Goal: Information Seeking & Learning: Learn about a topic

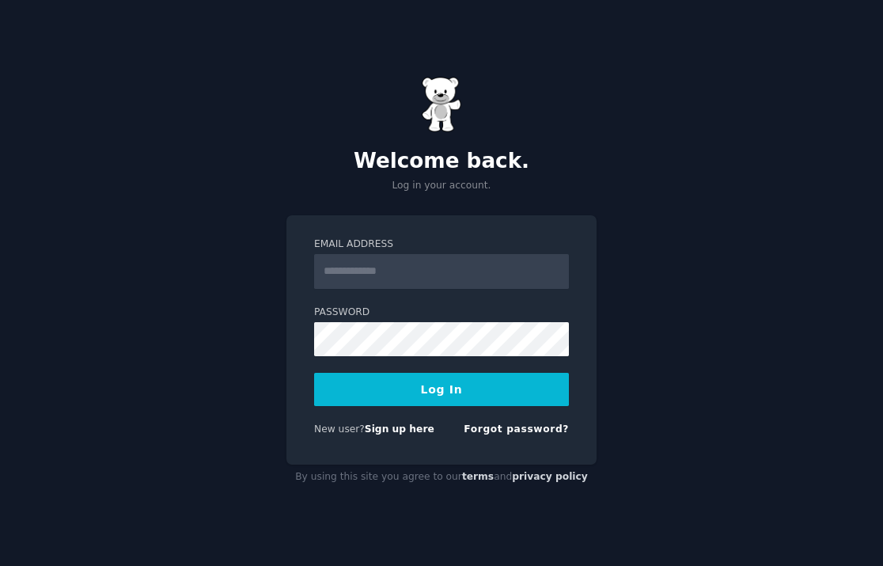
type input "**********"
click at [453, 396] on button "Log In" at bounding box center [441, 389] width 255 height 33
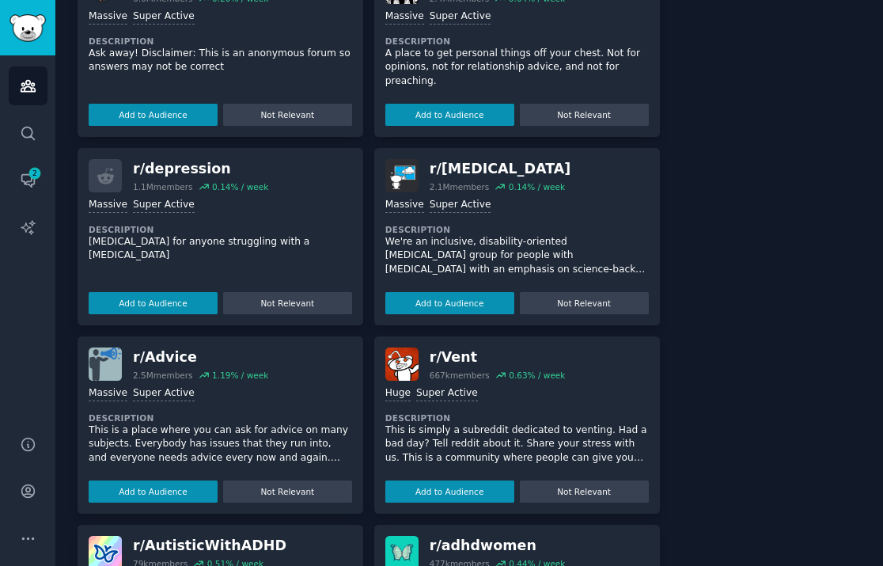
scroll to position [1315, 0]
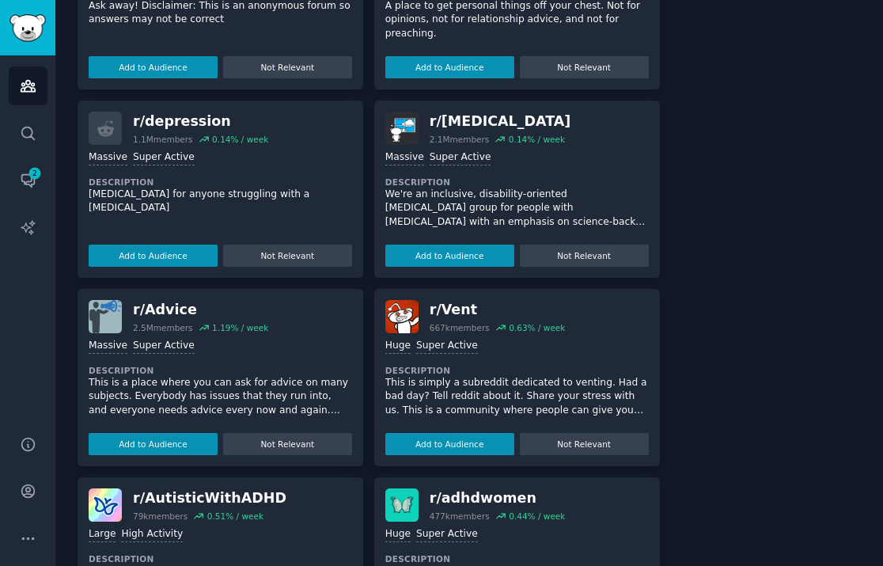
click at [455, 307] on div "r/ Vent" at bounding box center [498, 310] width 136 height 20
click at [555, 366] on dt "Description" at bounding box center [516, 370] width 263 height 11
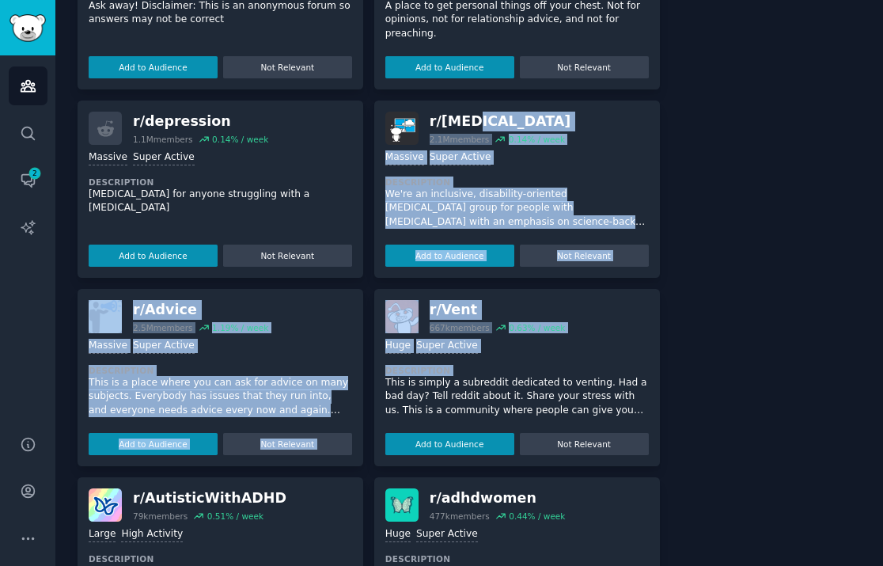
drag, startPoint x: 555, startPoint y: 366, endPoint x: 531, endPoint y: 121, distance: 246.4
click at [531, 121] on div "r/ NoStupidQuestions 6.6M members 0.20 % / week Massive Super Active Descriptio…" at bounding box center [369, 471] width 582 height 1119
click at [531, 121] on div "r/ [MEDICAL_DATA]" at bounding box center [501, 122] width 142 height 20
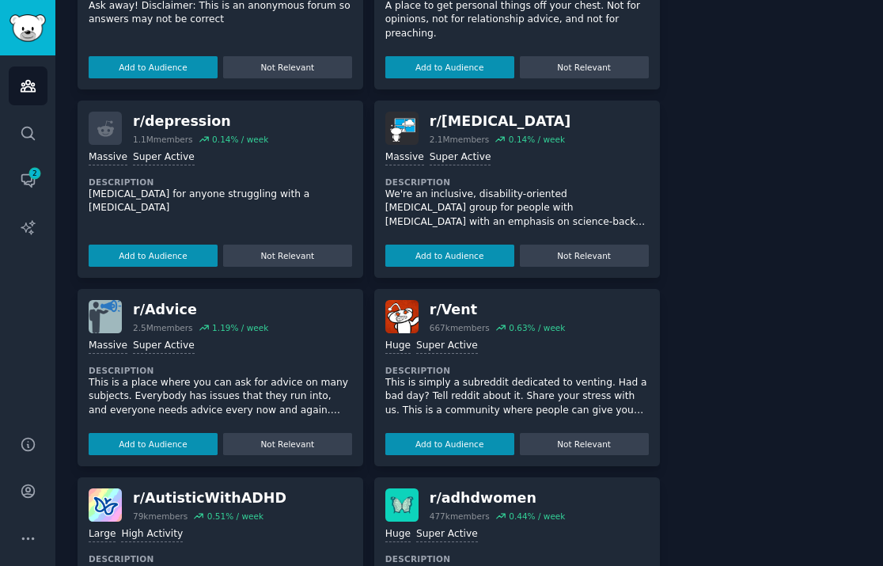
click at [297, 133] on div "r/ [MEDICAL_DATA] 1.1M members 0.14 % / week" at bounding box center [220, 128] width 263 height 33
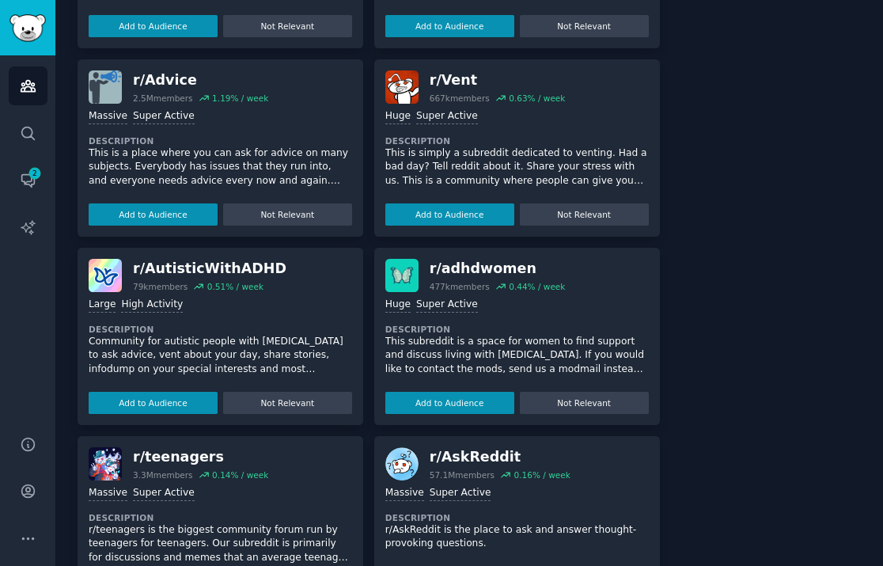
scroll to position [1545, 0]
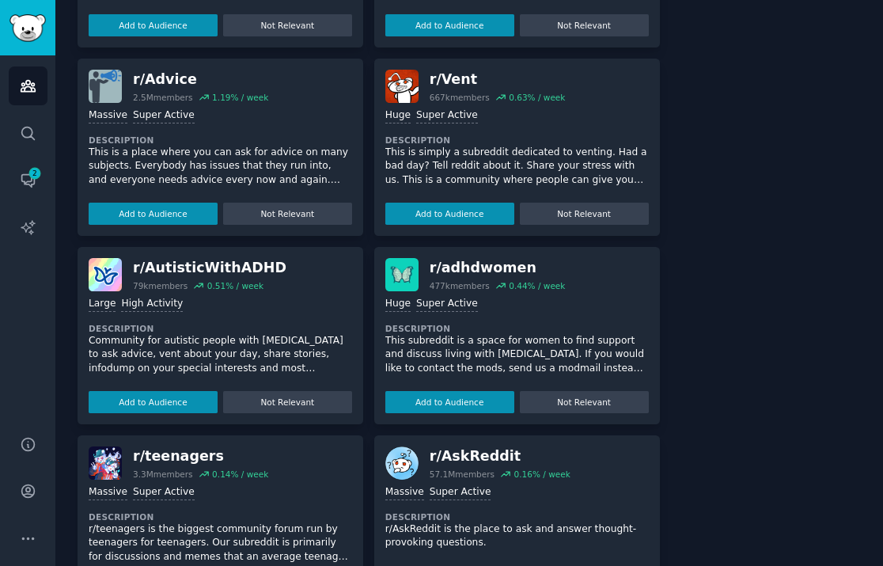
click at [195, 449] on div "r/ teenagers" at bounding box center [200, 456] width 135 height 20
click at [557, 449] on div "r/ AskReddit 57.1M members 0.16 % / week" at bounding box center [516, 462] width 263 height 33
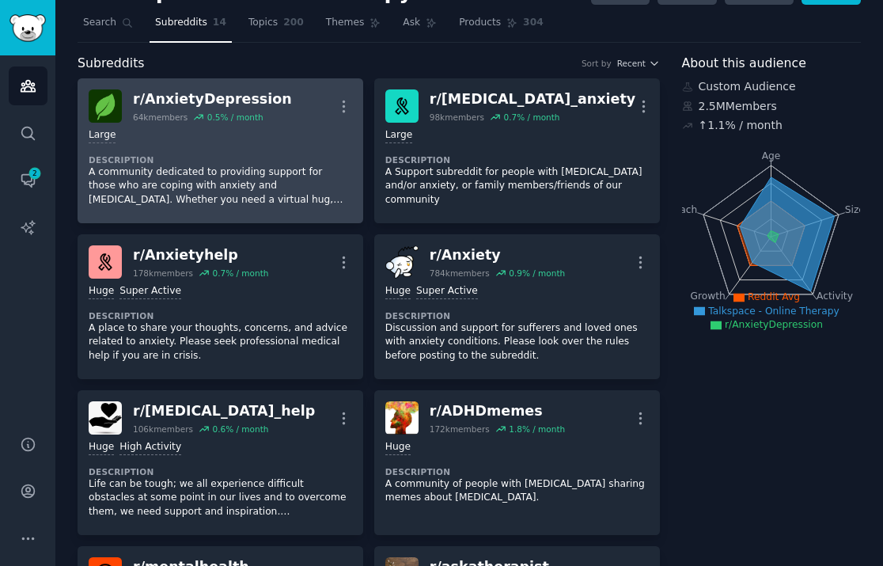
scroll to position [0, 0]
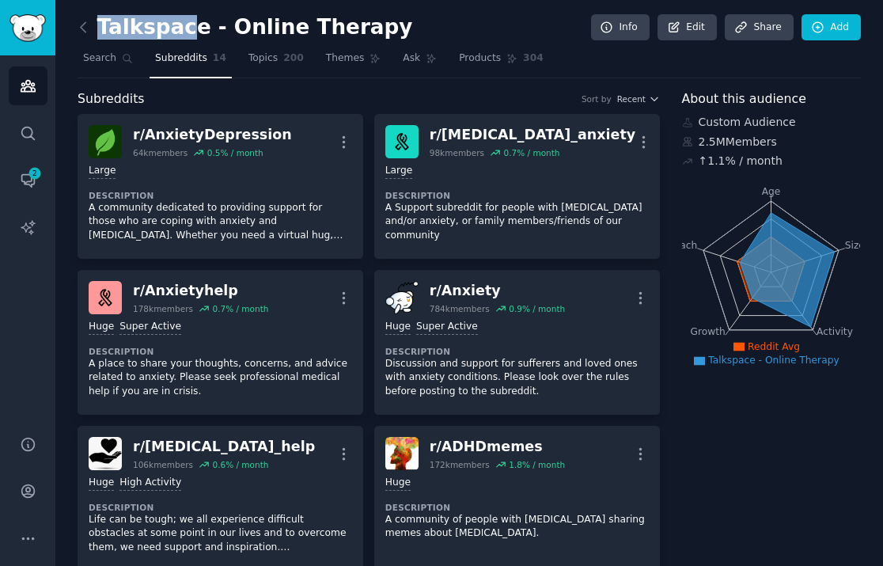
drag, startPoint x: 177, startPoint y: 37, endPoint x: 67, endPoint y: 17, distance: 111.9
drag, startPoint x: 67, startPoint y: 17, endPoint x: 74, endPoint y: 29, distance: 14.5
click at [88, 28] on icon at bounding box center [83, 27] width 17 height 17
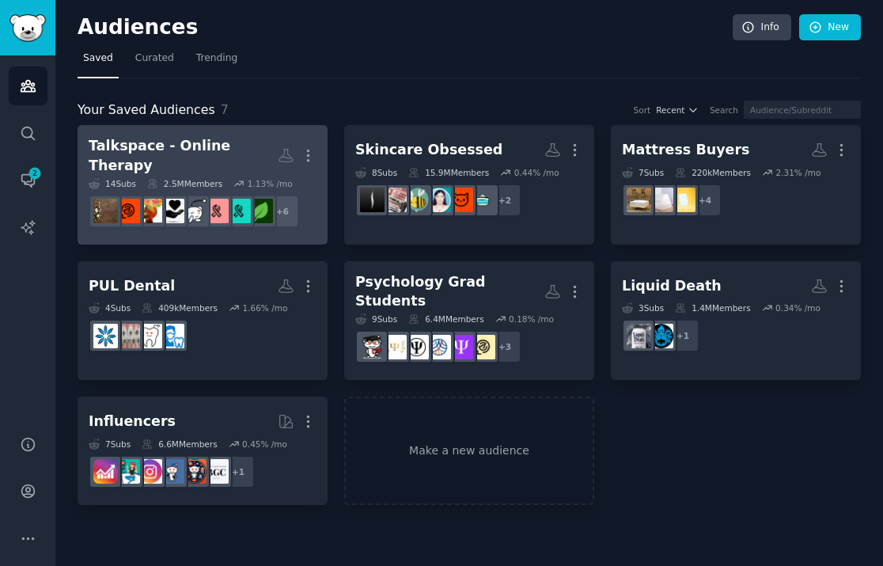
click at [168, 149] on div "Talkspace - Online Therapy" at bounding box center [183, 155] width 189 height 39
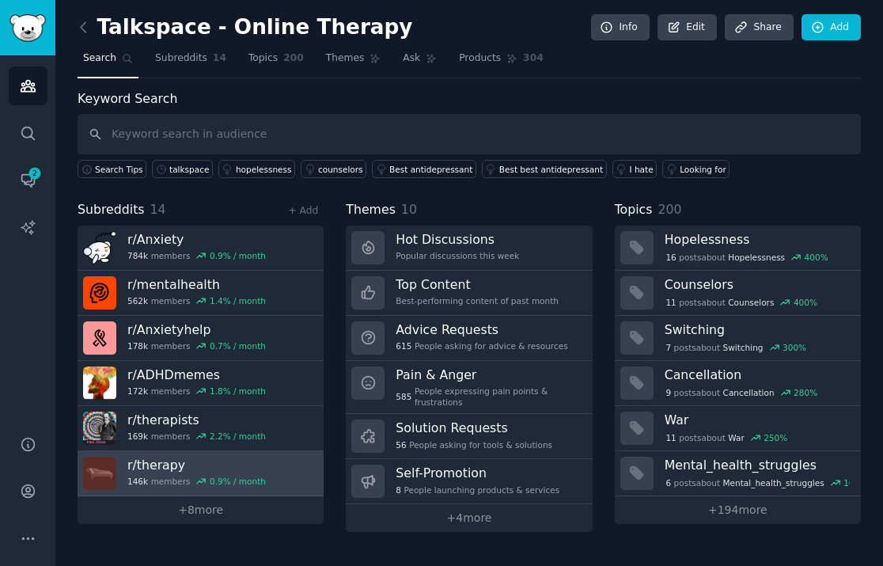
click at [171, 481] on div "146k members 0.9 % / month" at bounding box center [196, 480] width 138 height 11
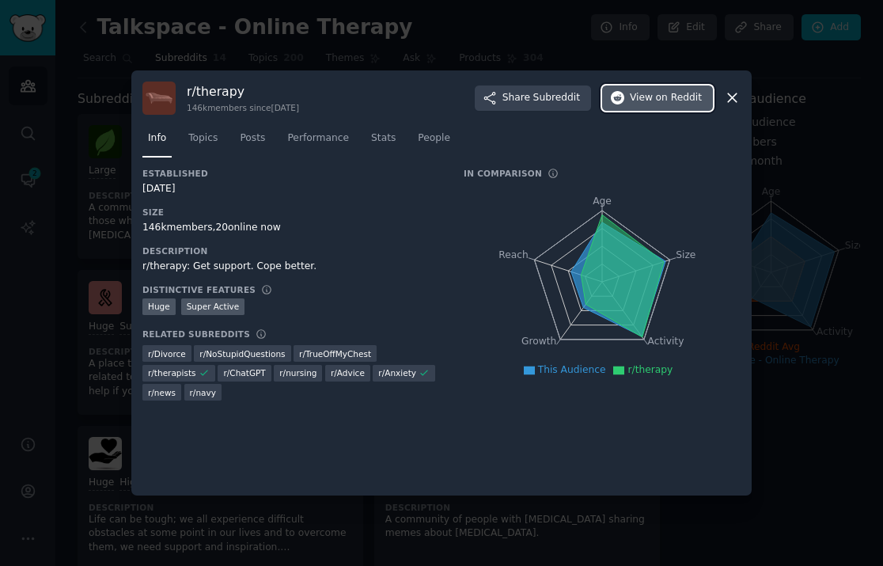
click at [669, 92] on span "on Reddit" at bounding box center [679, 98] width 46 height 14
